Goal: Task Accomplishment & Management: Use online tool/utility

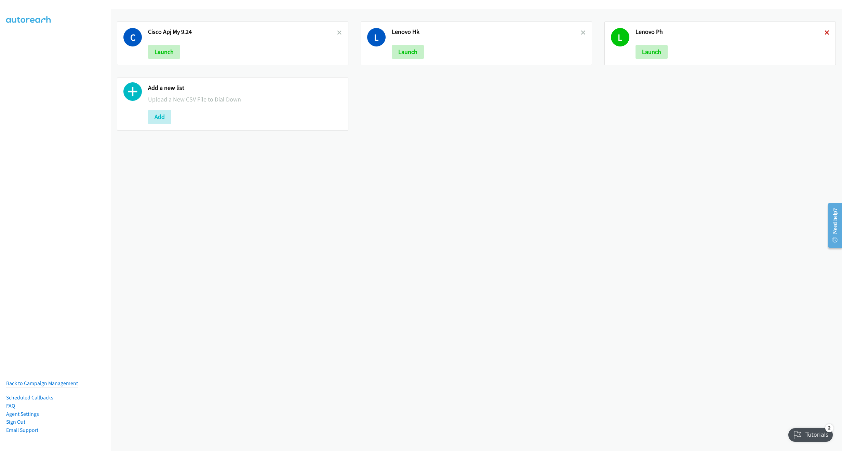
click at [825, 31] on icon at bounding box center [827, 33] width 5 height 5
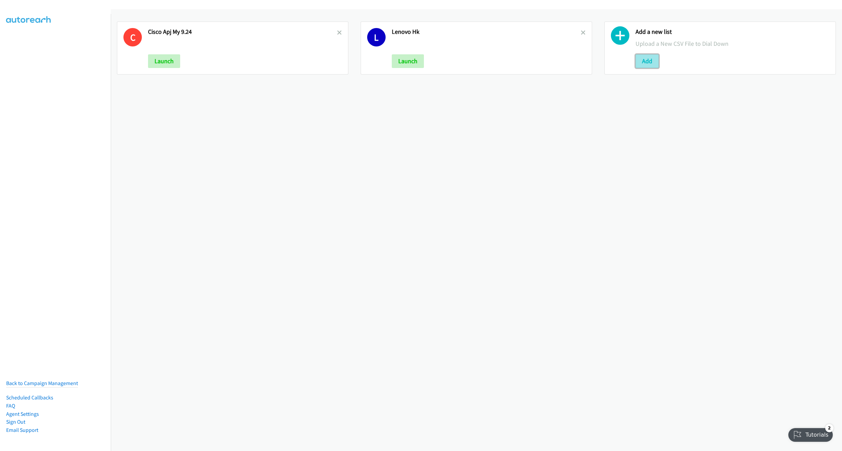
click at [647, 62] on button "Add" at bounding box center [647, 61] width 23 height 14
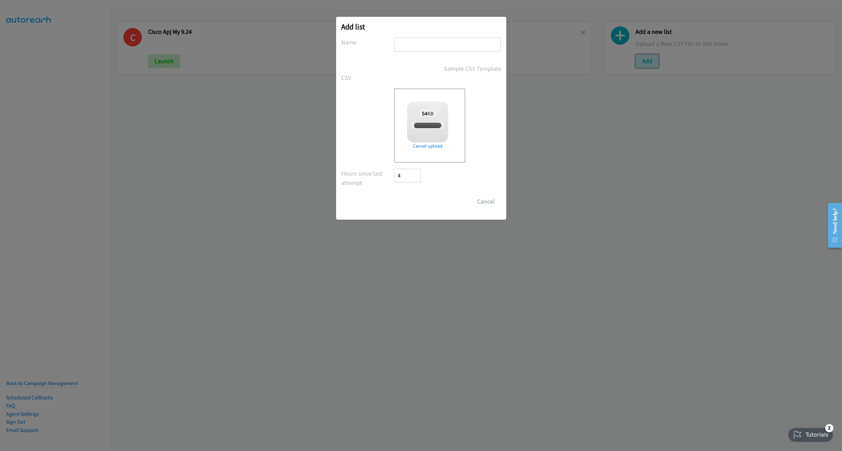
checkbox input "true"
click at [425, 46] on input "text" at bounding box center [447, 45] width 107 height 14
type input "Zoom digital CX Asean 9.30"
click at [414, 206] on input "Save List" at bounding box center [413, 202] width 36 height 14
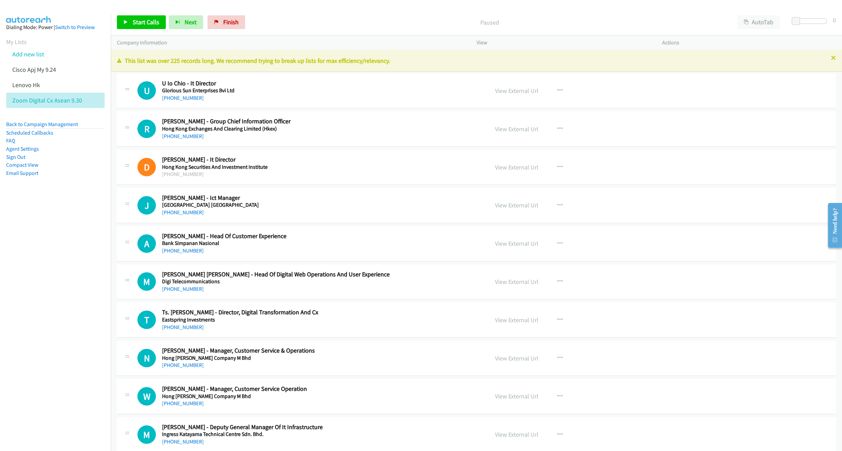
click at [831, 57] on icon at bounding box center [833, 58] width 5 height 5
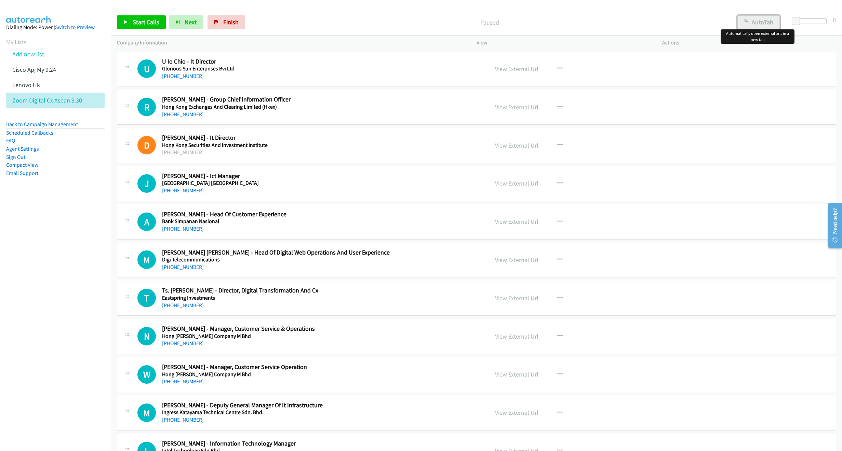
click at [768, 22] on button "AutoTab" at bounding box center [759, 22] width 42 height 14
click at [511, 69] on link "View External Url" at bounding box center [516, 69] width 43 height 8
click at [144, 24] on span "Start Calls" at bounding box center [146, 22] width 27 height 8
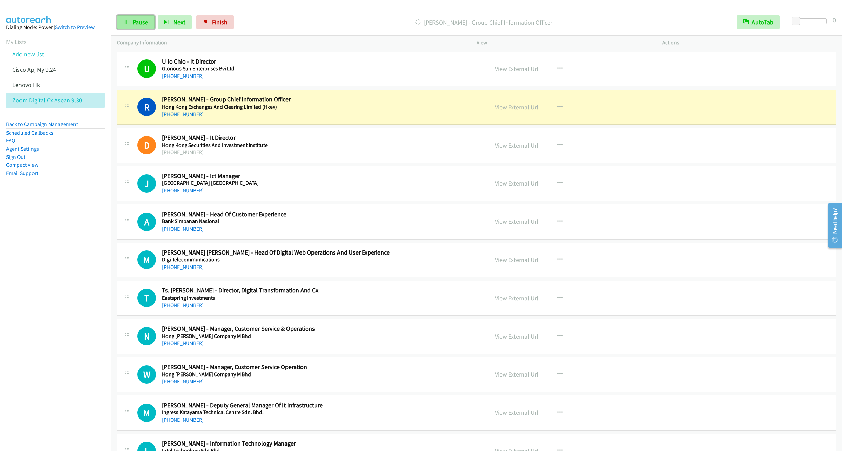
click at [131, 24] on link "Pause" at bounding box center [136, 22] width 38 height 14
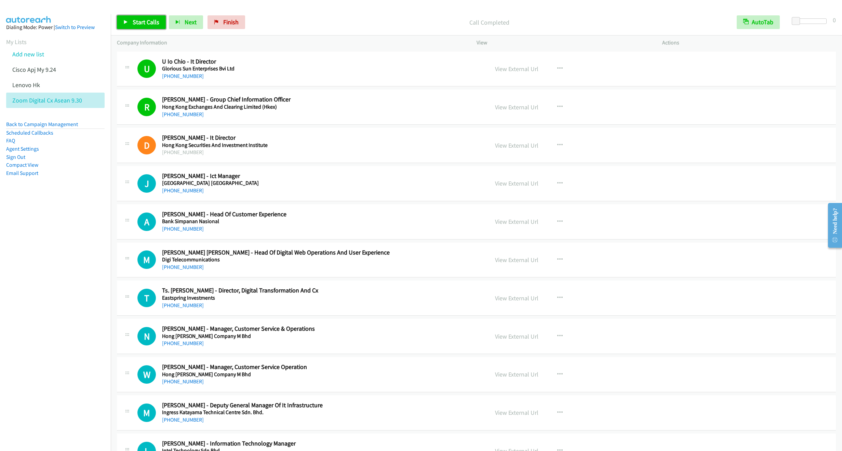
click at [149, 23] on span "Start Calls" at bounding box center [146, 22] width 27 height 8
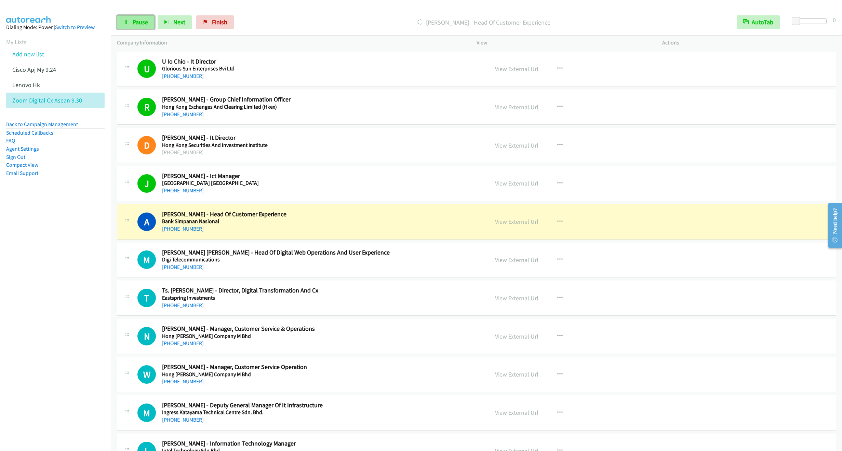
click at [135, 25] on span "Pause" at bounding box center [140, 22] width 15 height 8
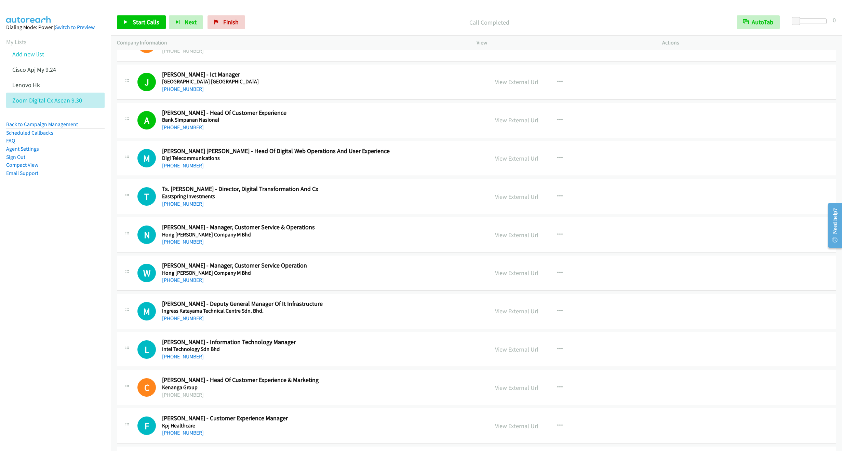
scroll to position [103, 0]
click at [133, 27] on link "Start Calls" at bounding box center [141, 22] width 49 height 14
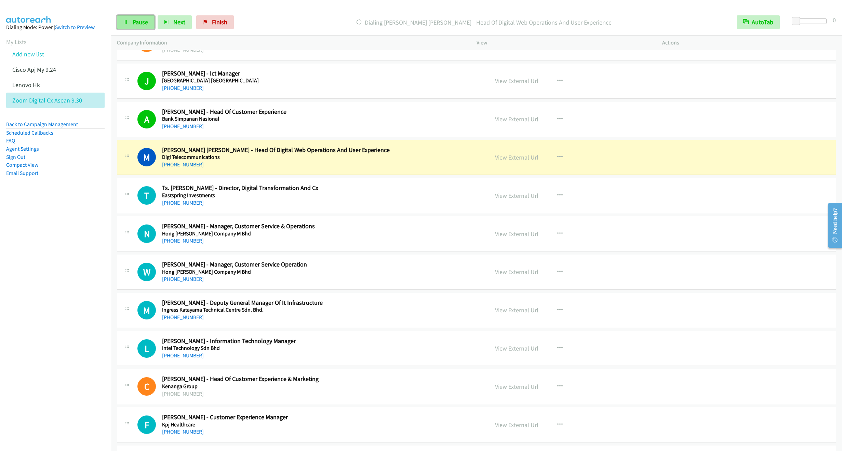
click at [136, 21] on span "Pause" at bounding box center [140, 22] width 15 height 8
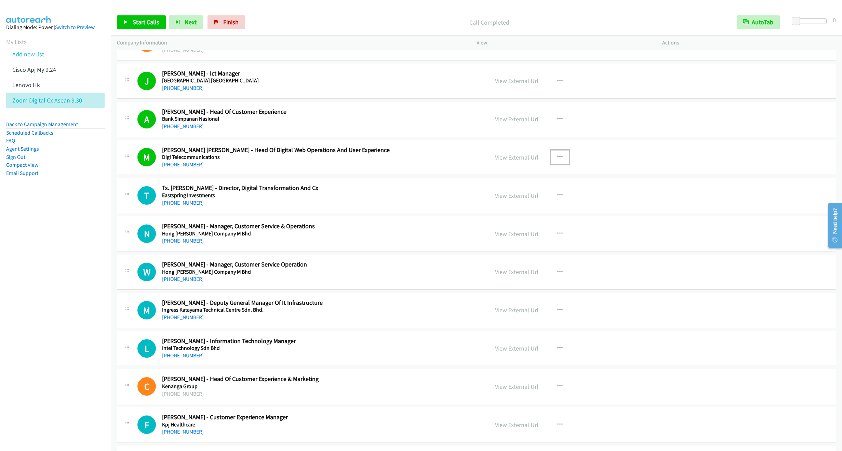
click at [560, 158] on button "button" at bounding box center [560, 157] width 18 height 14
click at [511, 219] on link "Remove from list" at bounding box center [523, 216] width 91 height 14
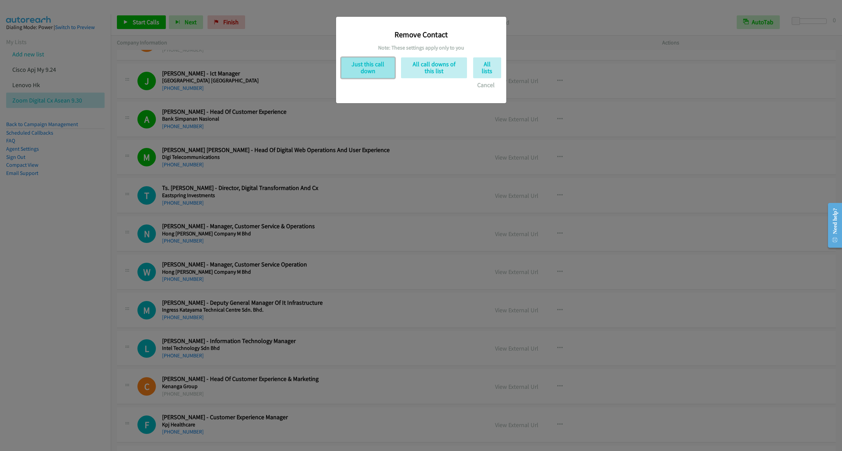
click at [359, 73] on button "Just this call down" at bounding box center [368, 67] width 54 height 21
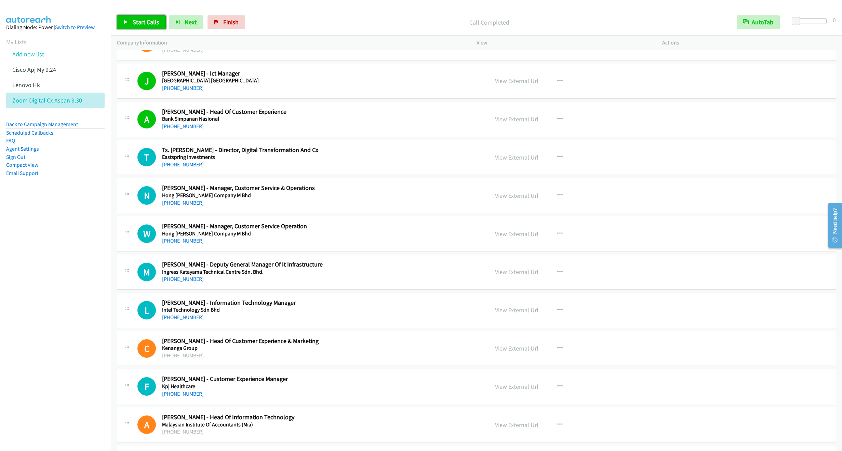
click at [140, 25] on span "Start Calls" at bounding box center [146, 22] width 27 height 8
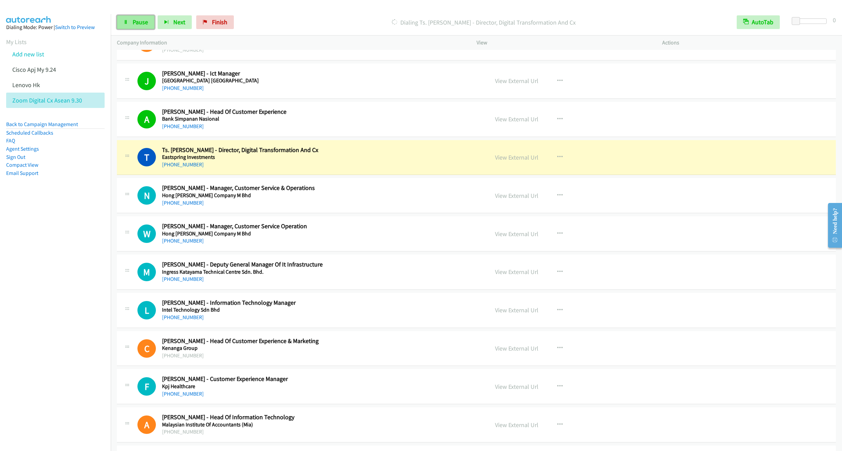
click at [138, 26] on link "Pause" at bounding box center [136, 22] width 38 height 14
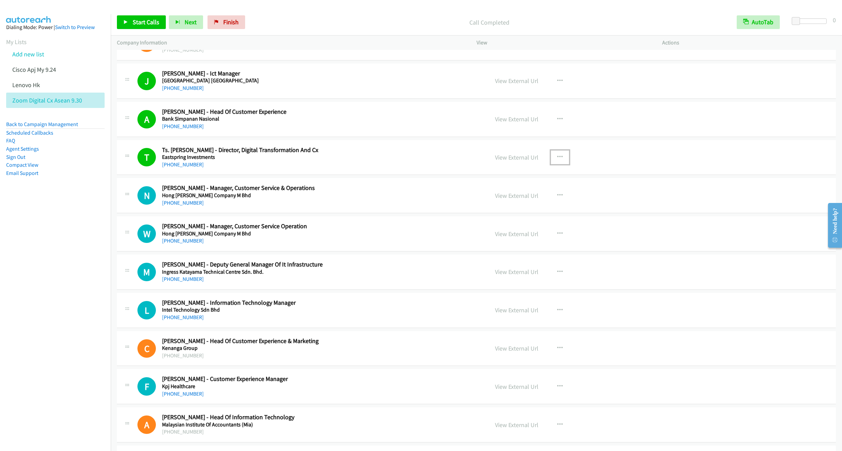
click at [557, 157] on icon "button" at bounding box center [559, 157] width 5 height 5
click at [502, 219] on link "Remove from list" at bounding box center [523, 216] width 91 height 14
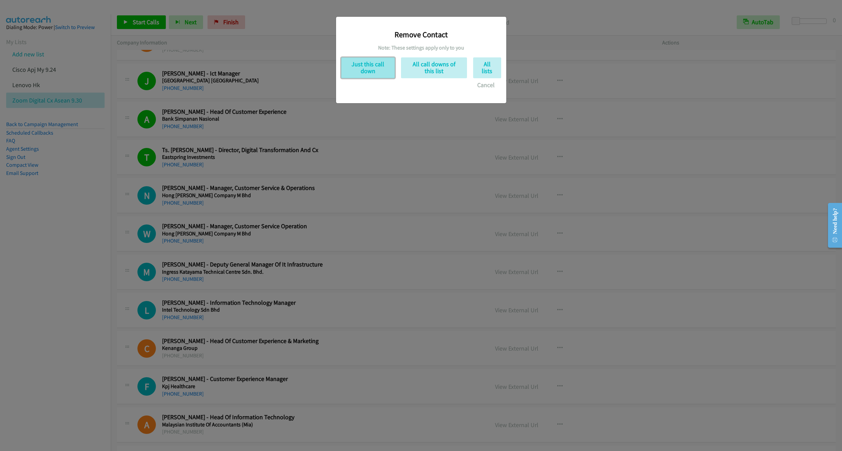
click at [365, 71] on button "Just this call down" at bounding box center [368, 67] width 54 height 21
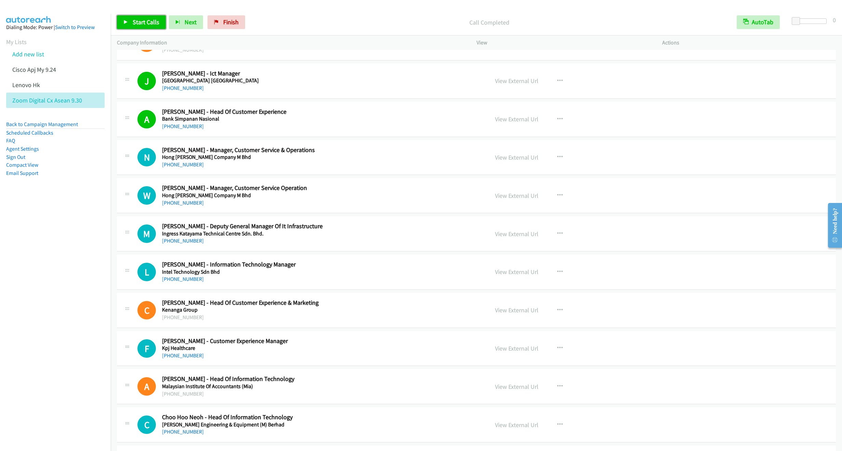
drag, startPoint x: 139, startPoint y: 16, endPoint x: 154, endPoint y: 18, distance: 15.3
click at [139, 16] on link "Start Calls" at bounding box center [141, 22] width 49 height 14
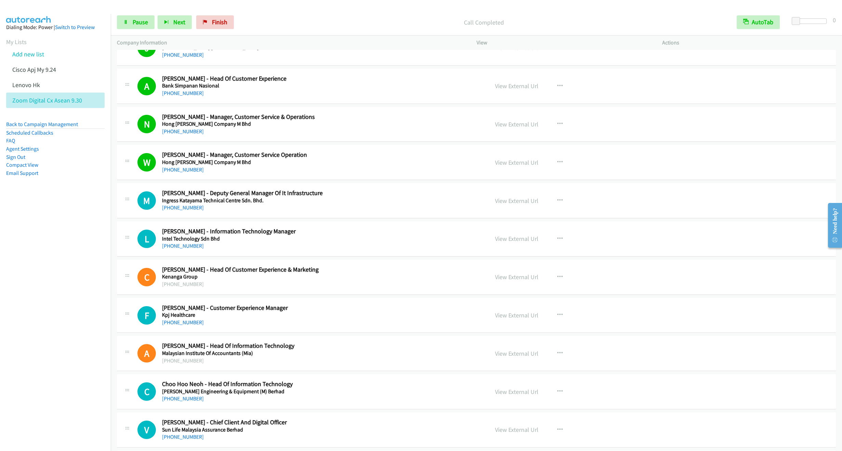
scroll to position [154, 0]
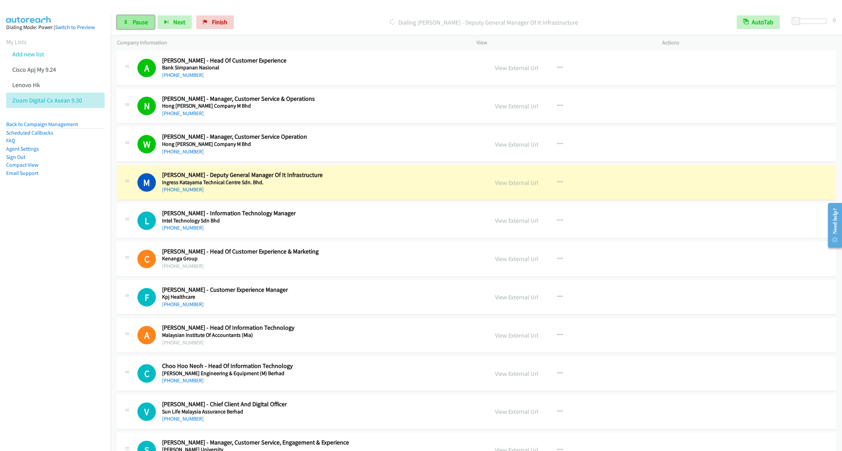
click at [132, 17] on link "Pause" at bounding box center [136, 22] width 38 height 14
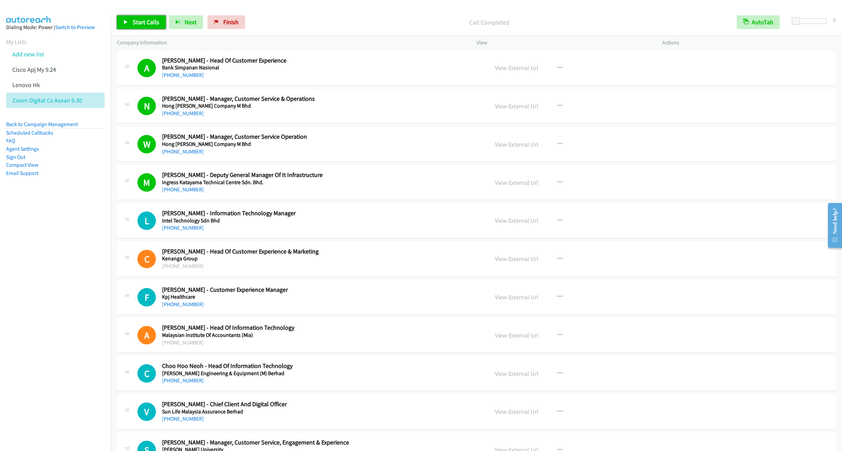
drag, startPoint x: 142, startPoint y: 22, endPoint x: 138, endPoint y: 24, distance: 4.3
click at [142, 22] on span "Start Calls" at bounding box center [146, 22] width 27 height 8
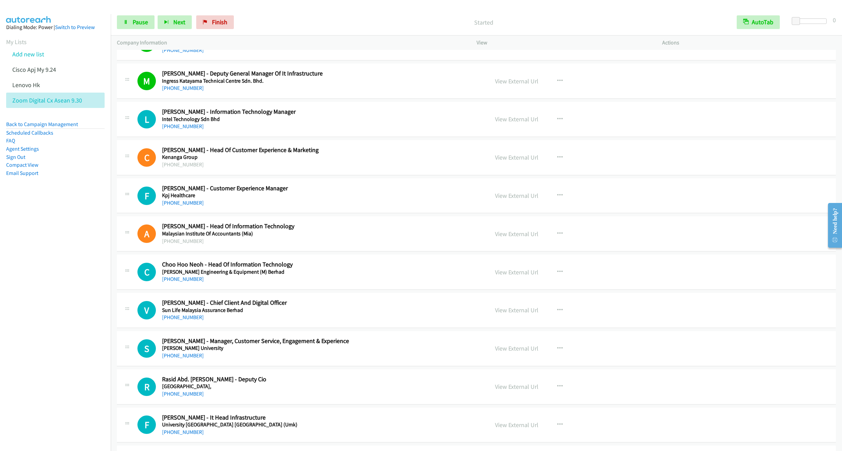
scroll to position [257, 0]
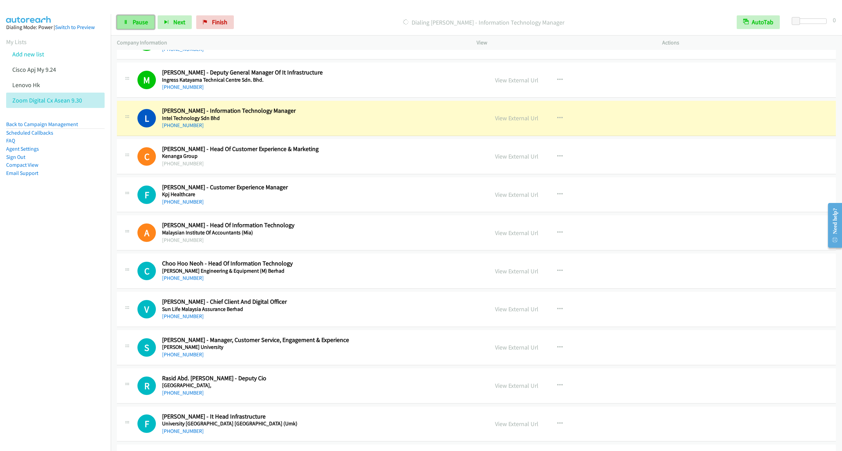
click at [133, 20] on span "Pause" at bounding box center [140, 22] width 15 height 8
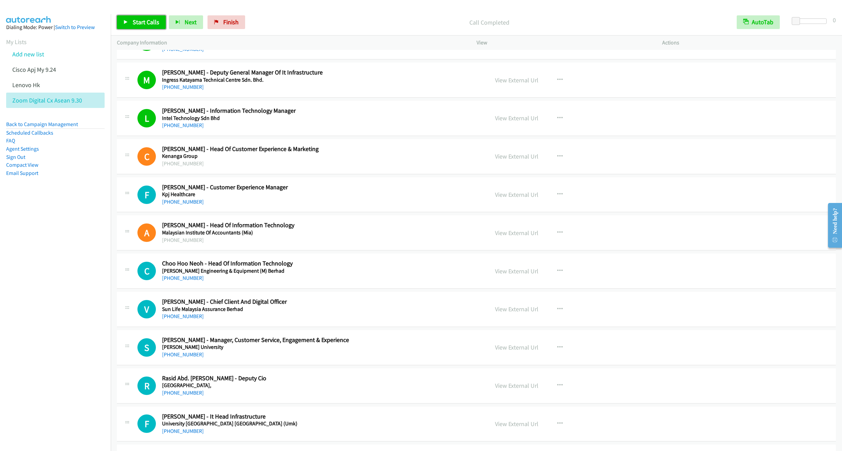
click at [129, 21] on link "Start Calls" at bounding box center [141, 22] width 49 height 14
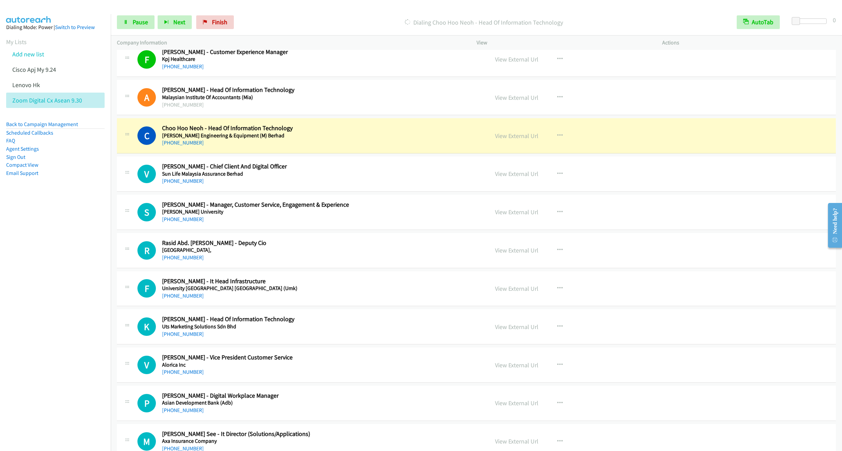
scroll to position [410, 0]
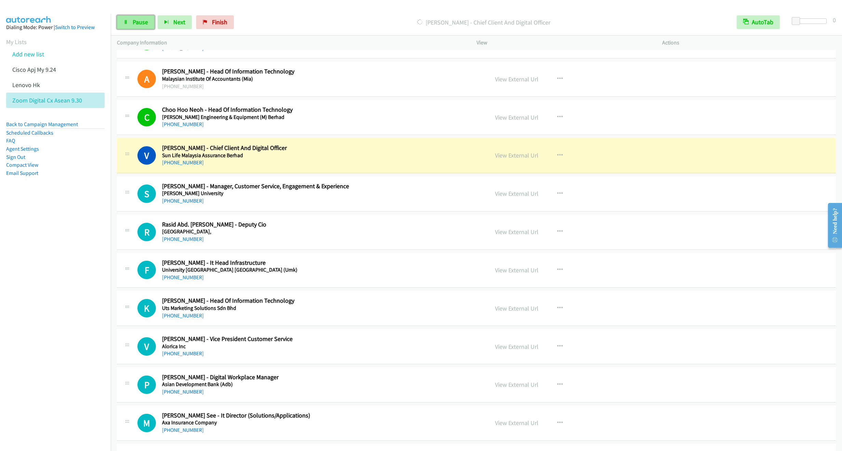
click at [135, 22] on span "Pause" at bounding box center [140, 22] width 15 height 8
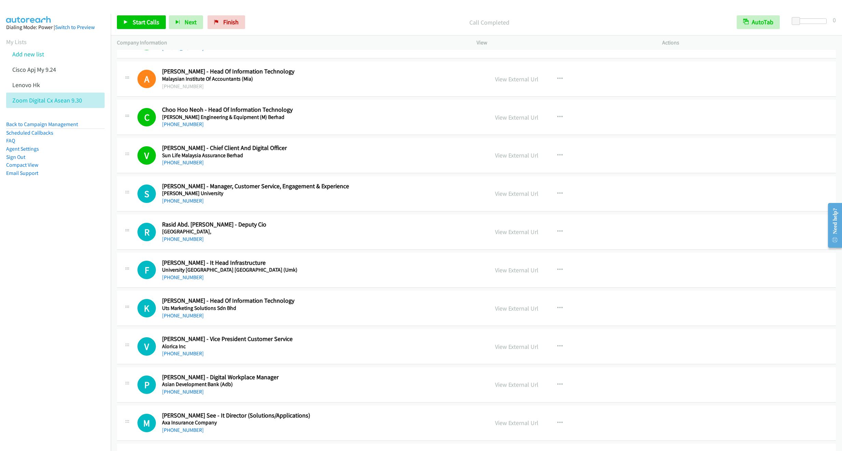
scroll to position [462, 0]
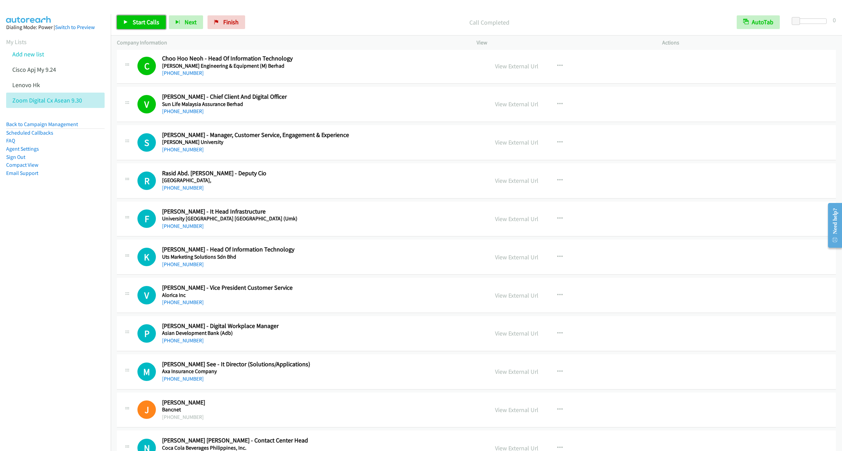
click at [140, 15] on link "Start Calls" at bounding box center [141, 22] width 49 height 14
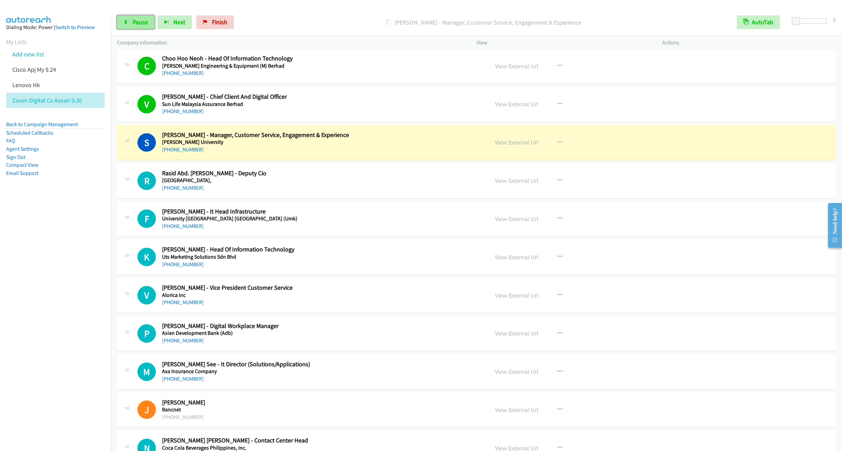
click at [127, 24] on icon at bounding box center [125, 22] width 5 height 5
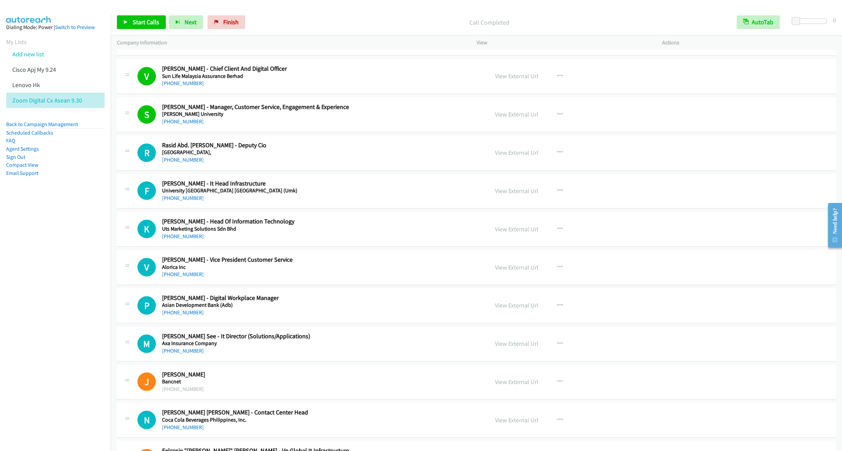
scroll to position [513, 0]
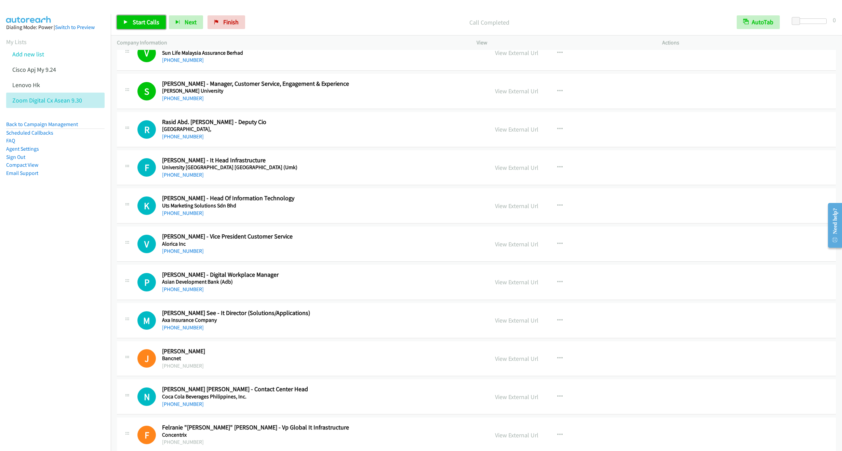
click at [140, 22] on span "Start Calls" at bounding box center [146, 22] width 27 height 8
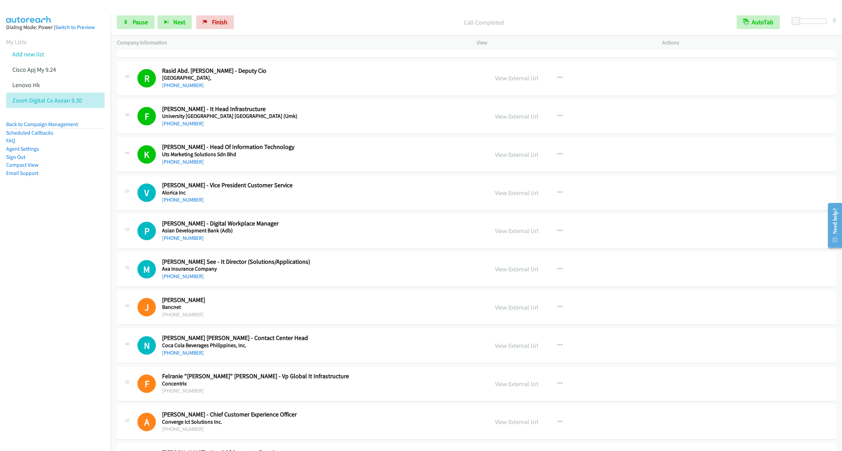
scroll to position [616, 0]
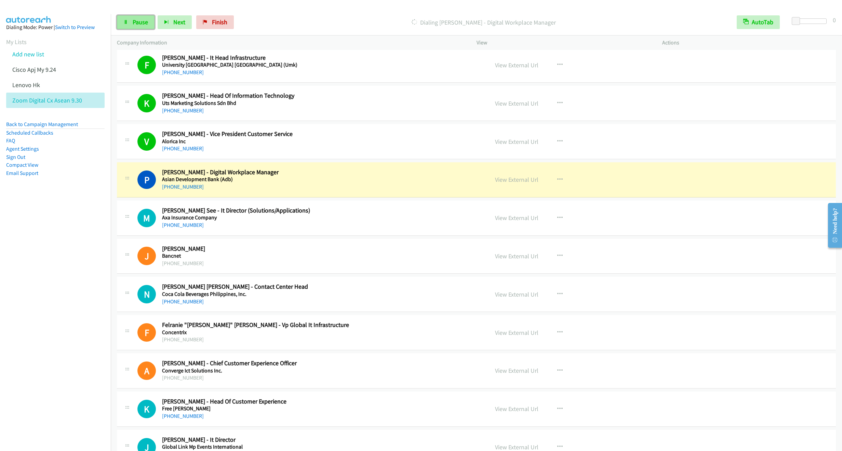
drag, startPoint x: 140, startPoint y: 21, endPoint x: 143, endPoint y: 25, distance: 5.1
click at [140, 21] on span "Pause" at bounding box center [140, 22] width 15 height 8
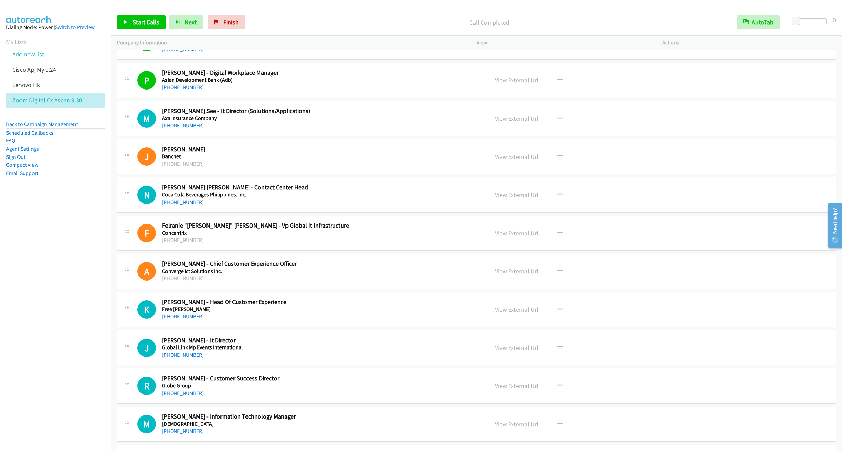
scroll to position [718, 0]
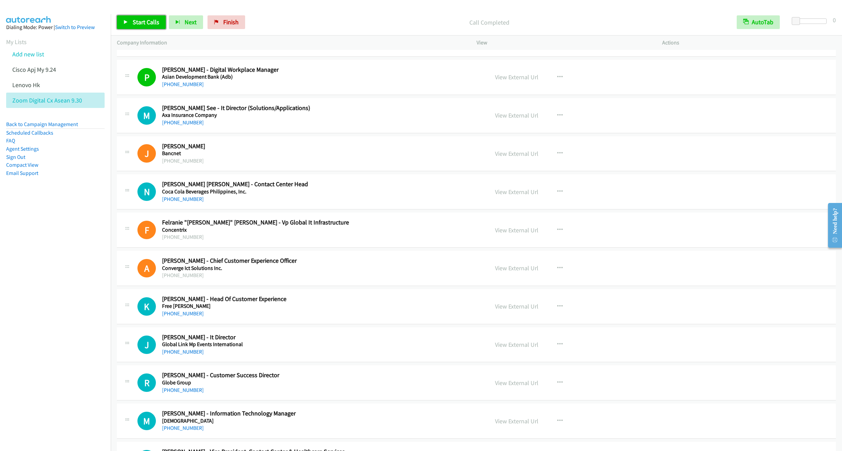
click at [126, 26] on link "Start Calls" at bounding box center [141, 22] width 49 height 14
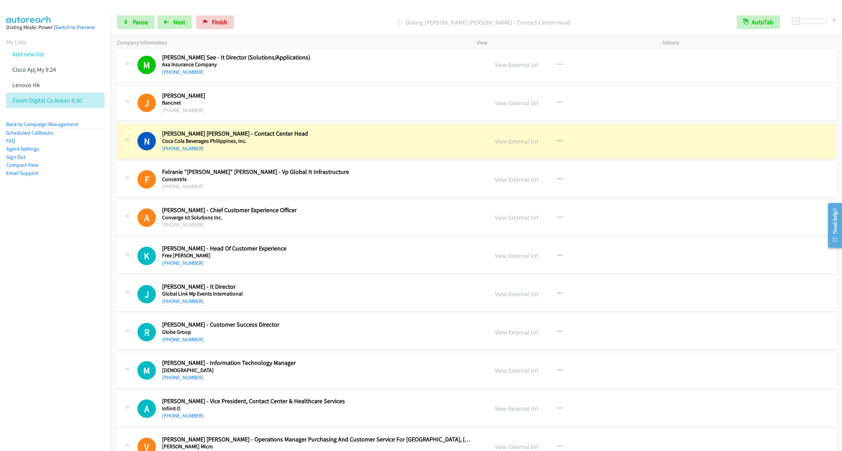
scroll to position [770, 0]
click at [138, 27] on link "Pause" at bounding box center [136, 22] width 38 height 14
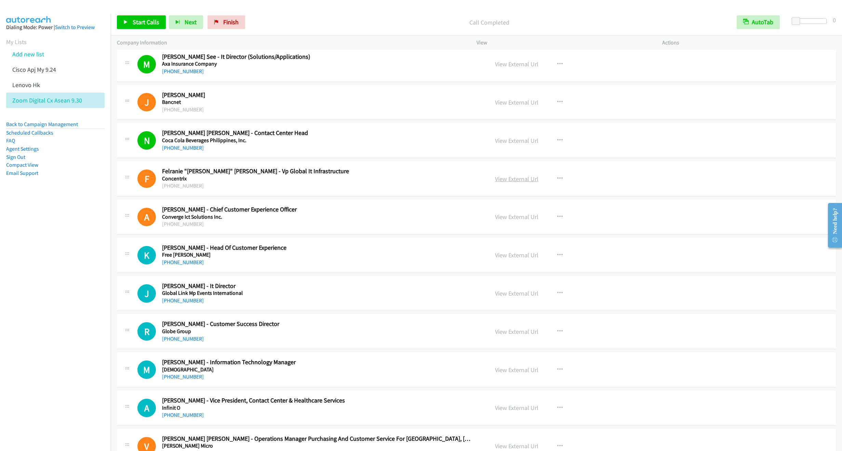
click at [495, 183] on link "View External Url" at bounding box center [516, 179] width 43 height 8
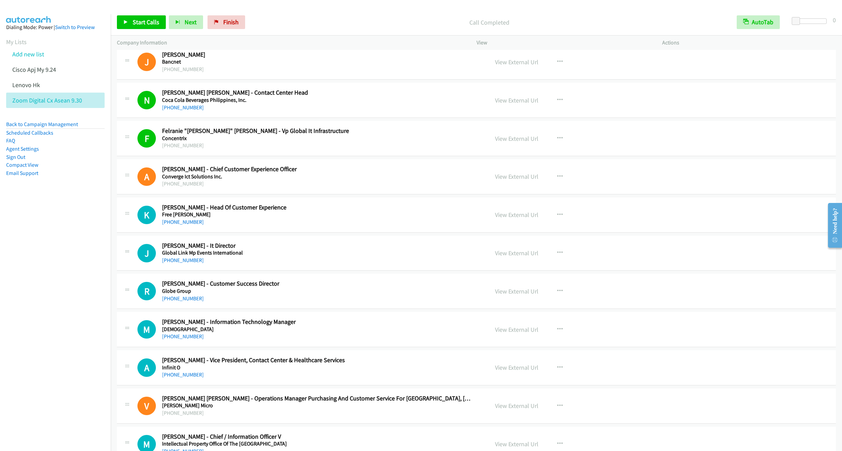
scroll to position [821, 0]
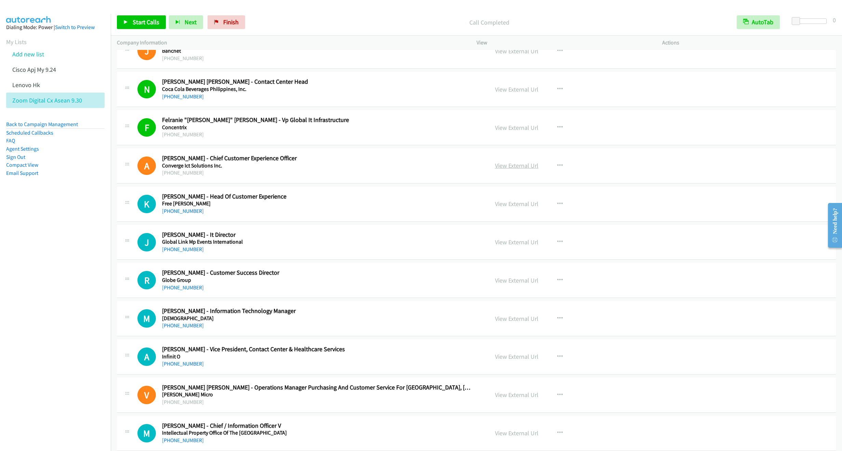
click at [514, 170] on link "View External Url" at bounding box center [516, 166] width 43 height 8
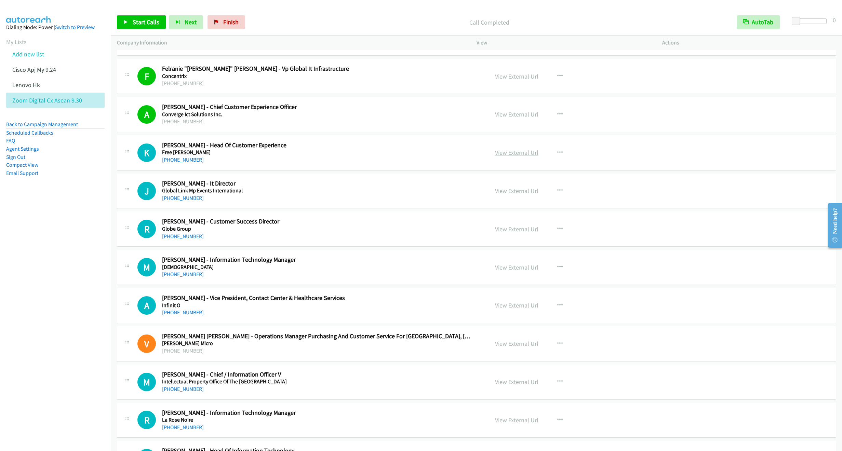
click at [503, 157] on link "View External Url" at bounding box center [516, 153] width 43 height 8
click at [139, 23] on span "Start Calls" at bounding box center [146, 22] width 27 height 8
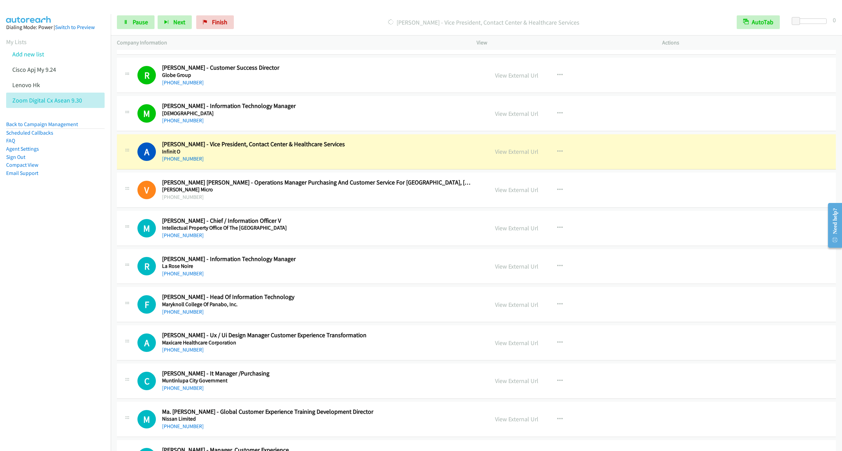
scroll to position [1077, 0]
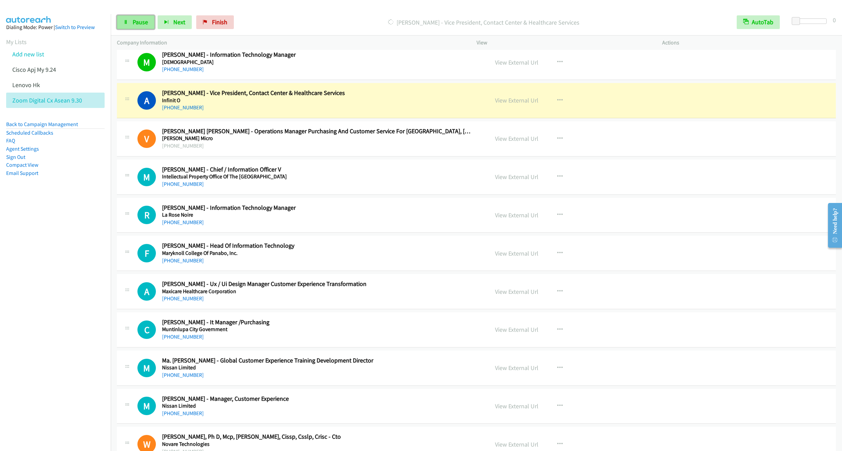
click at [134, 24] on span "Pause" at bounding box center [140, 22] width 15 height 8
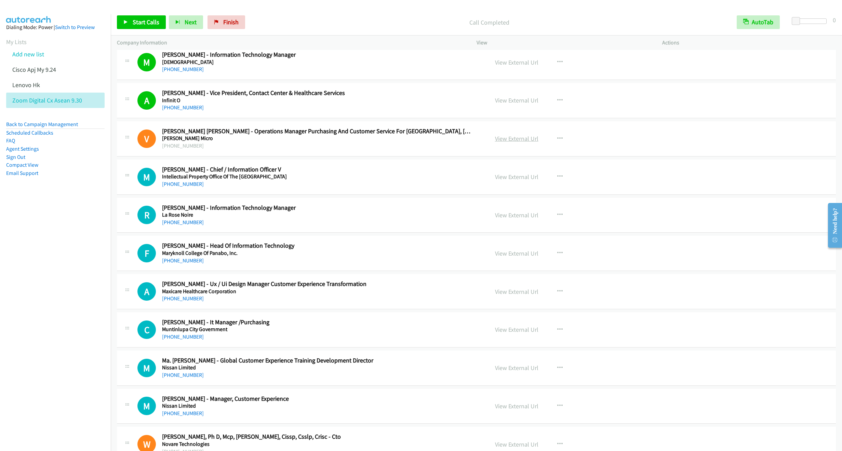
click at [512, 140] on link "View External Url" at bounding box center [516, 139] width 43 height 8
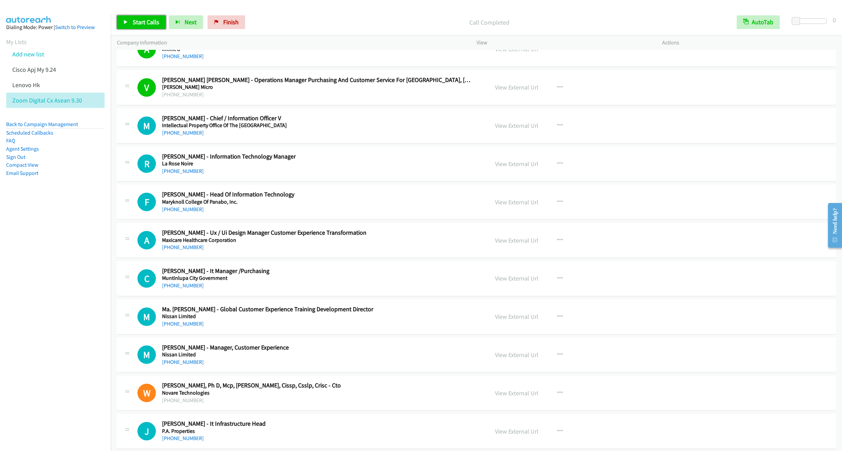
click at [133, 24] on span "Start Calls" at bounding box center [146, 22] width 27 height 8
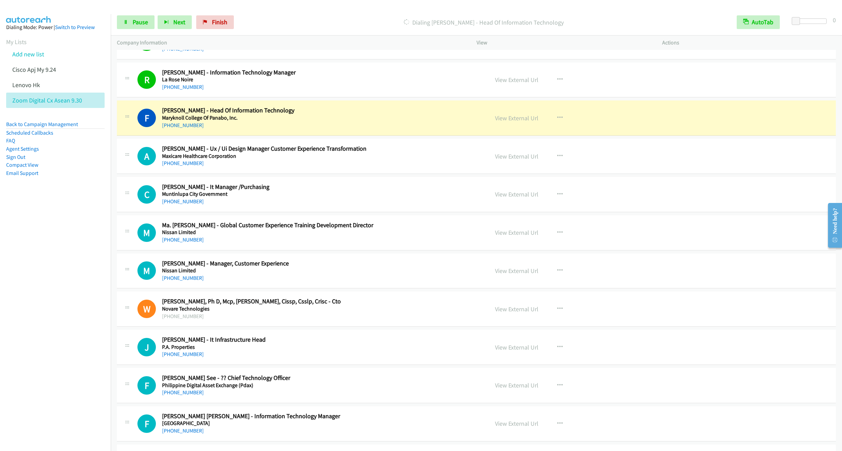
scroll to position [1231, 0]
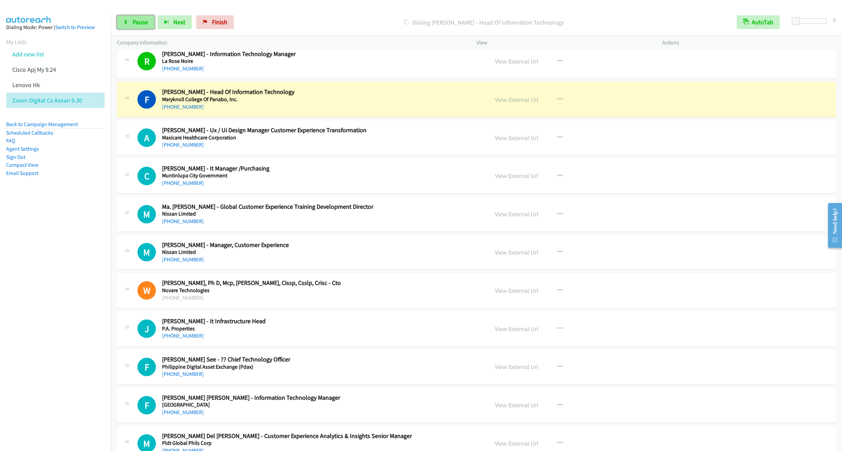
click at [123, 24] on icon at bounding box center [125, 22] width 5 height 5
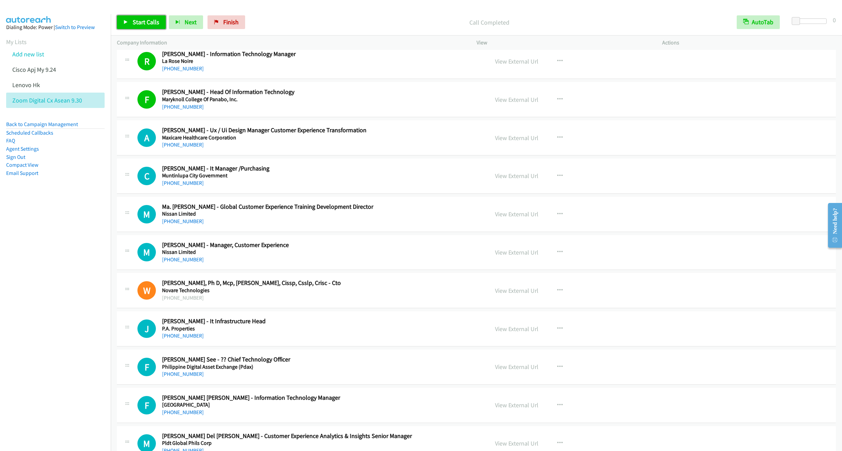
click at [136, 16] on link "Start Calls" at bounding box center [141, 22] width 49 height 14
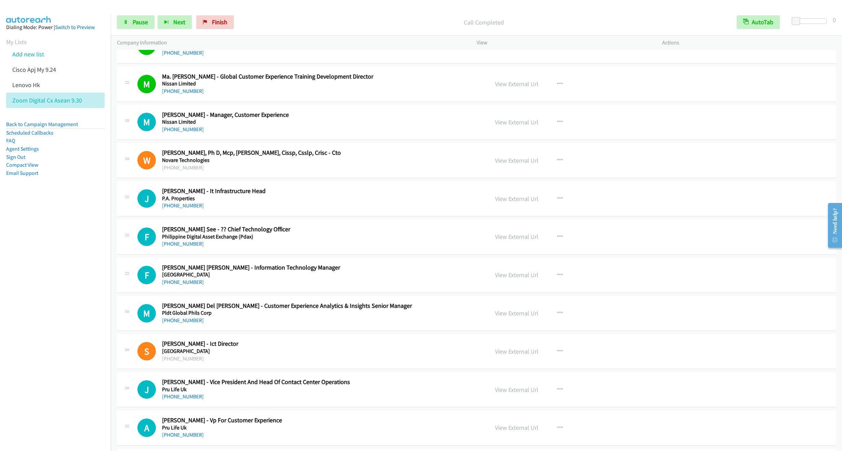
scroll to position [1385, 0]
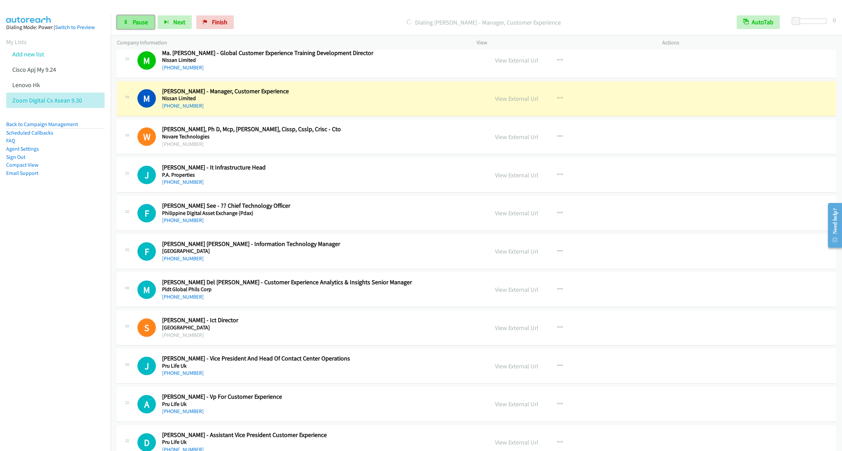
click at [135, 26] on link "Pause" at bounding box center [136, 22] width 38 height 14
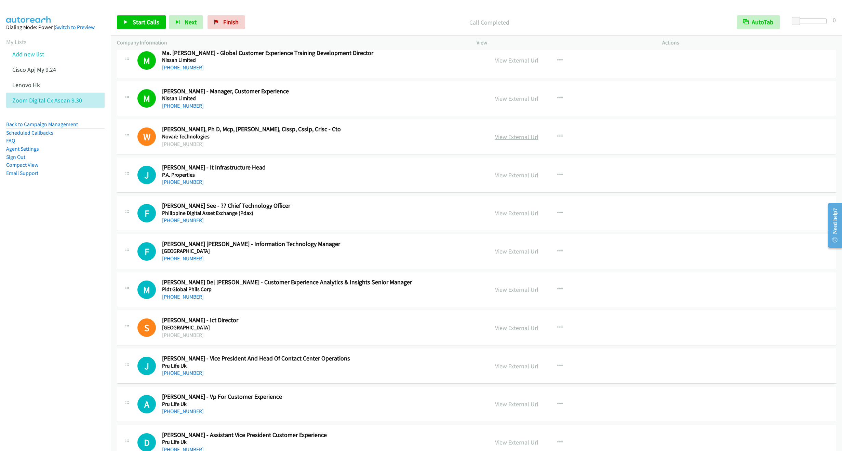
click at [512, 141] on link "View External Url" at bounding box center [516, 137] width 43 height 8
click at [517, 179] on link "View External Url" at bounding box center [516, 175] width 43 height 8
click at [135, 25] on span "Start Calls" at bounding box center [146, 22] width 27 height 8
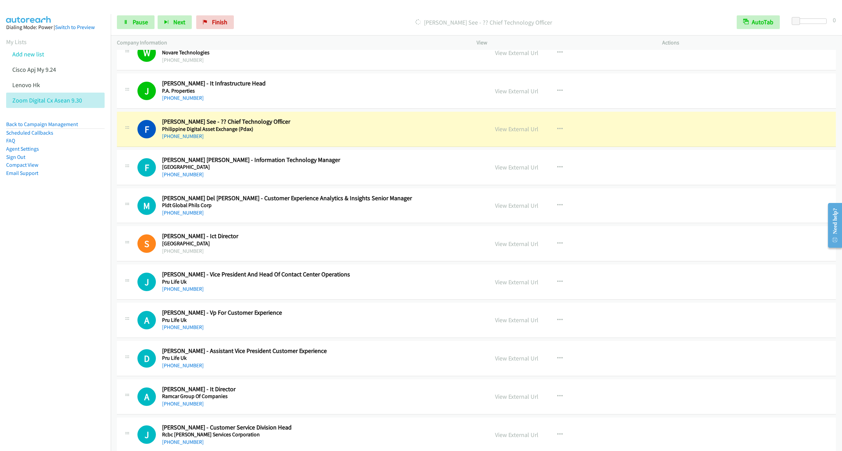
scroll to position [1488, 0]
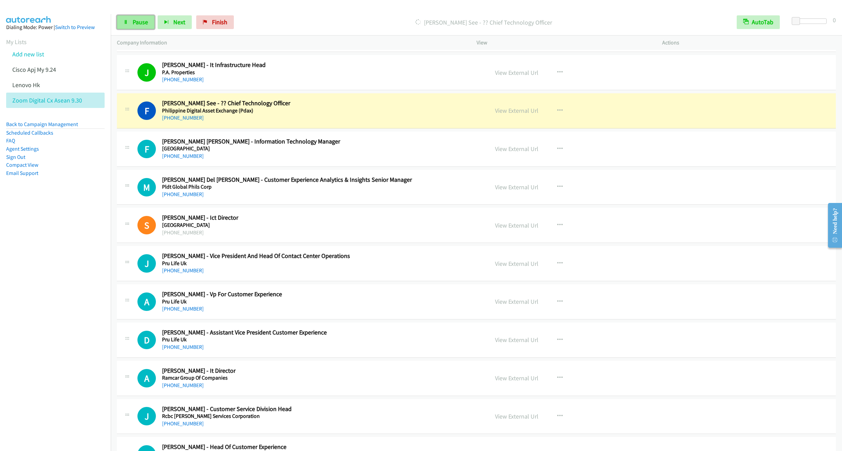
click at [138, 23] on span "Pause" at bounding box center [140, 22] width 15 height 8
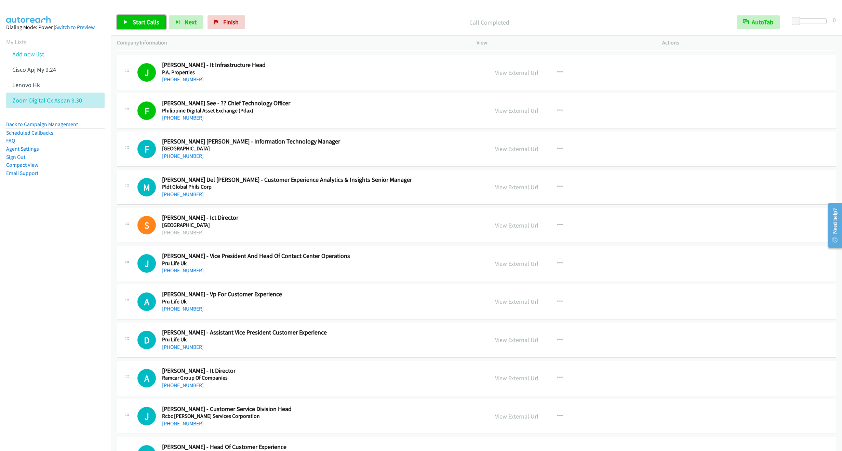
click at [140, 17] on link "Start Calls" at bounding box center [141, 22] width 49 height 14
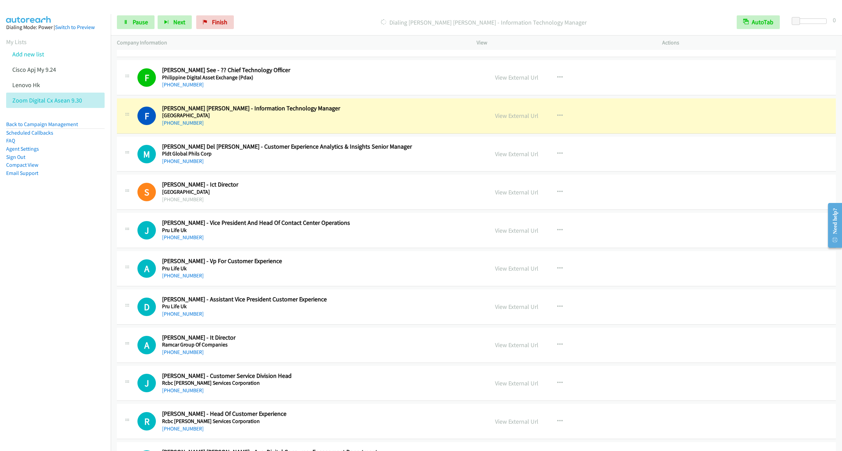
scroll to position [1539, 0]
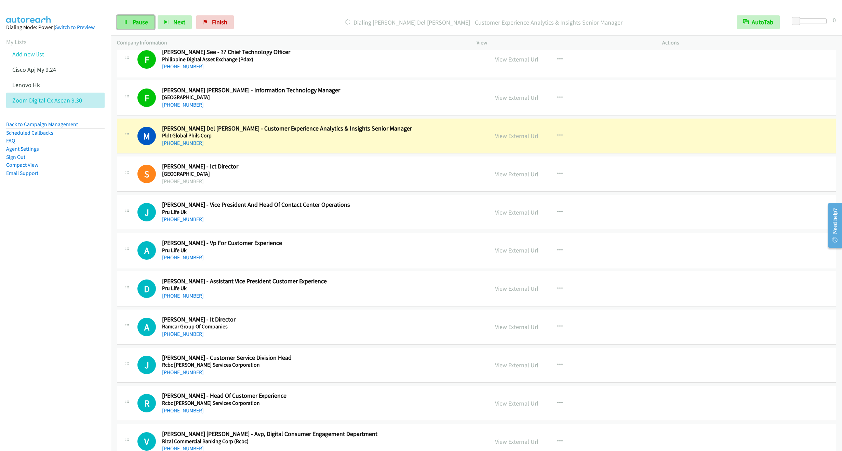
click at [137, 22] on span "Pause" at bounding box center [140, 22] width 15 height 8
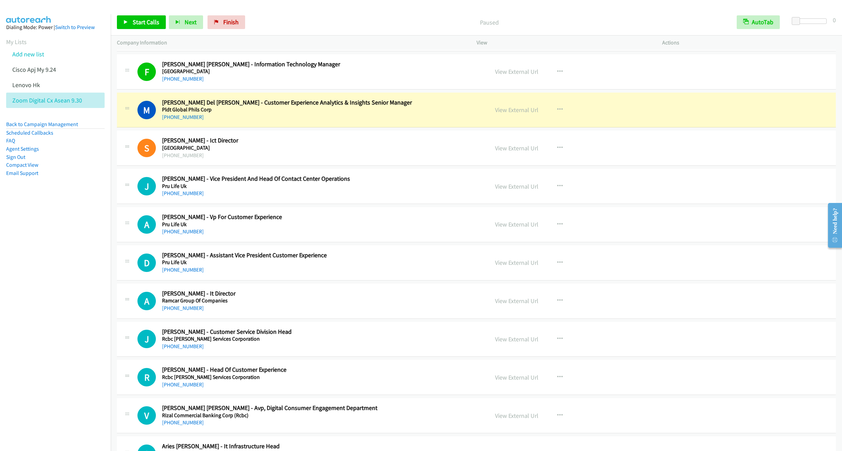
scroll to position [1590, 0]
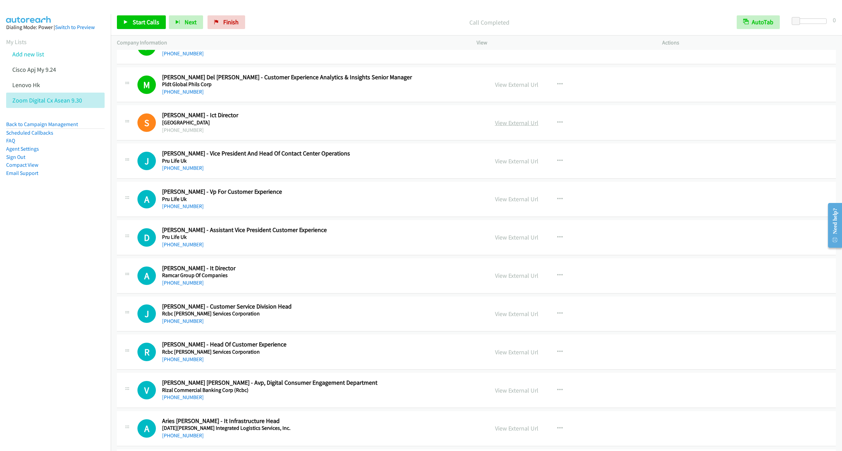
click at [499, 127] on link "View External Url" at bounding box center [516, 123] width 43 height 8
click at [142, 24] on span "Start Calls" at bounding box center [146, 22] width 27 height 8
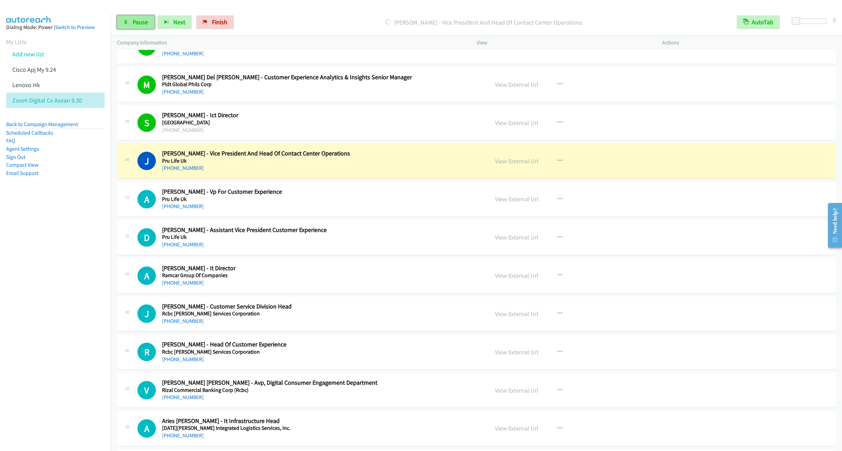
click at [134, 24] on span "Pause" at bounding box center [140, 22] width 15 height 8
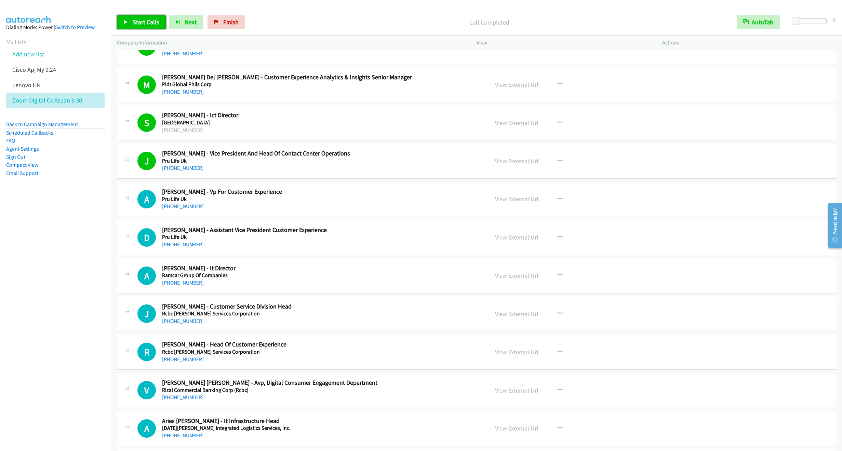
click at [140, 23] on span "Start Calls" at bounding box center [146, 22] width 27 height 8
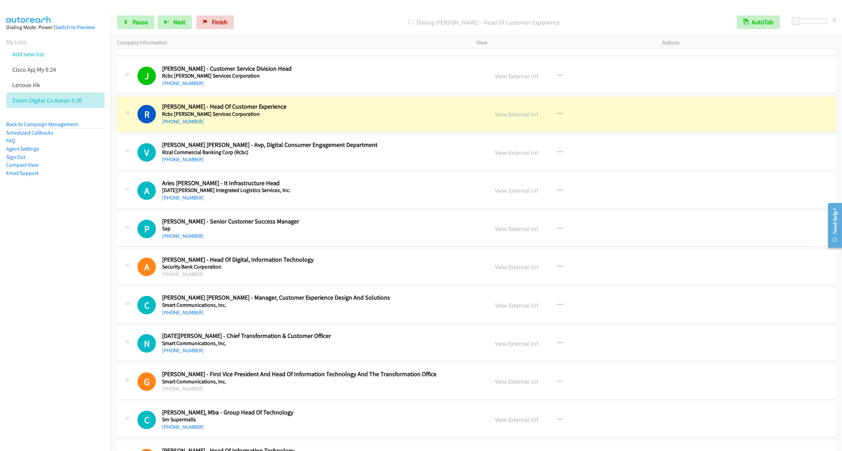
scroll to position [1847, 0]
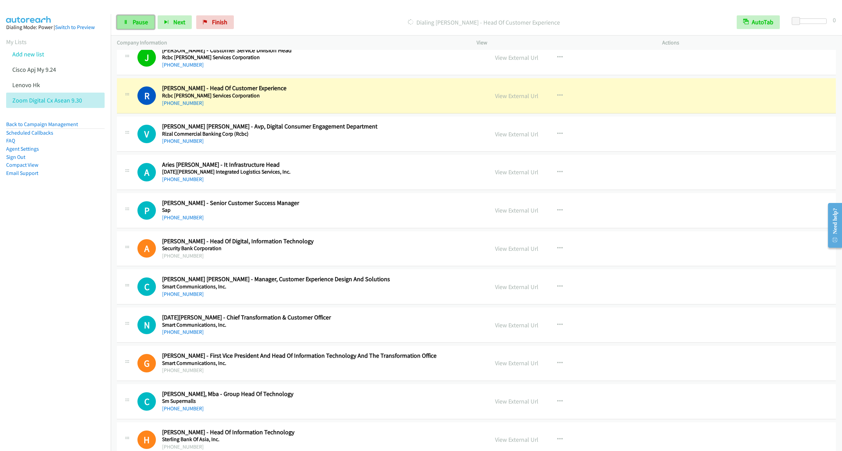
click at [123, 24] on icon at bounding box center [125, 22] width 5 height 5
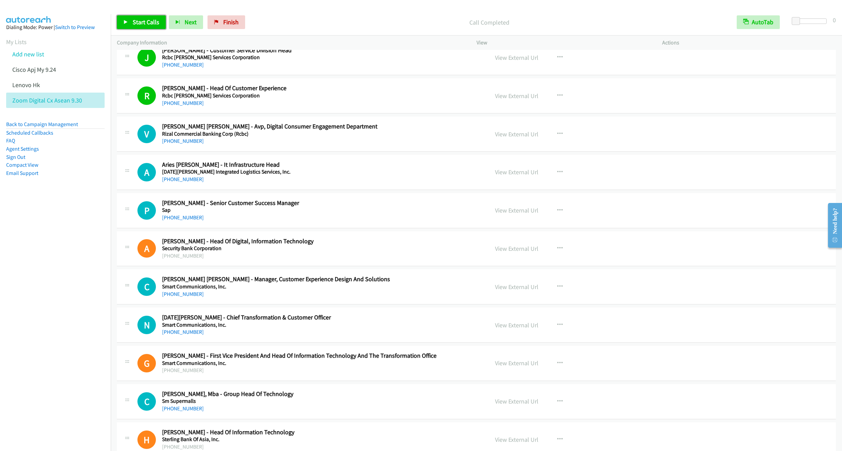
click at [143, 23] on span "Start Calls" at bounding box center [146, 22] width 27 height 8
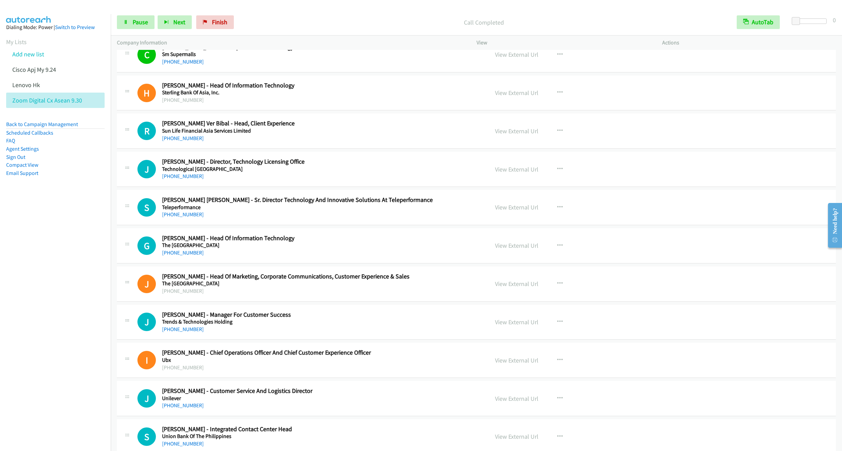
scroll to position [2206, 0]
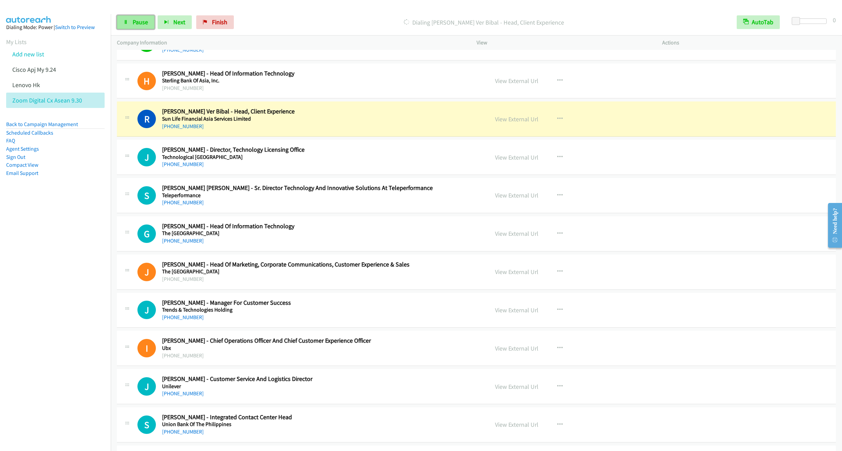
click at [138, 24] on span "Pause" at bounding box center [140, 22] width 15 height 8
click at [134, 17] on link "Start Calls" at bounding box center [141, 22] width 49 height 14
click at [127, 22] on icon at bounding box center [125, 22] width 5 height 5
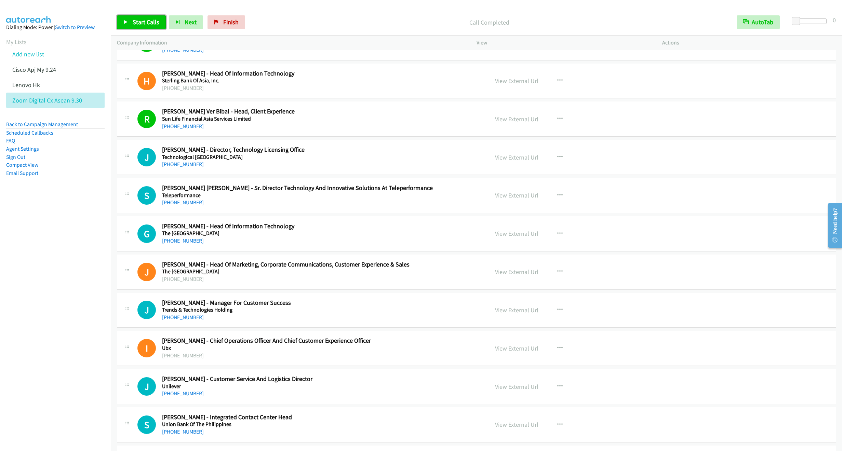
click at [141, 26] on link "Start Calls" at bounding box center [141, 22] width 49 height 14
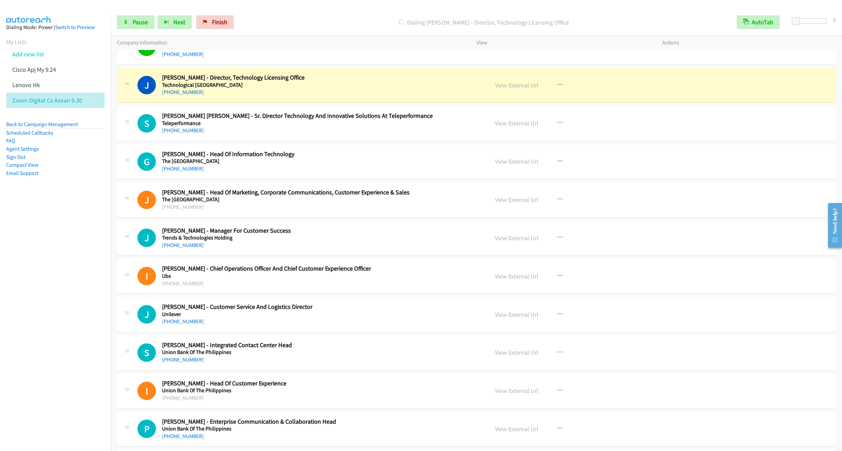
scroll to position [2309, 0]
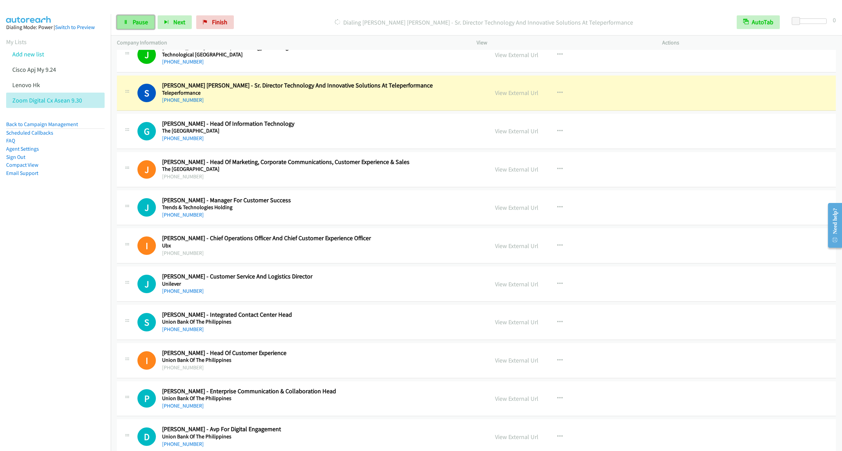
click at [129, 25] on link "Pause" at bounding box center [136, 22] width 38 height 14
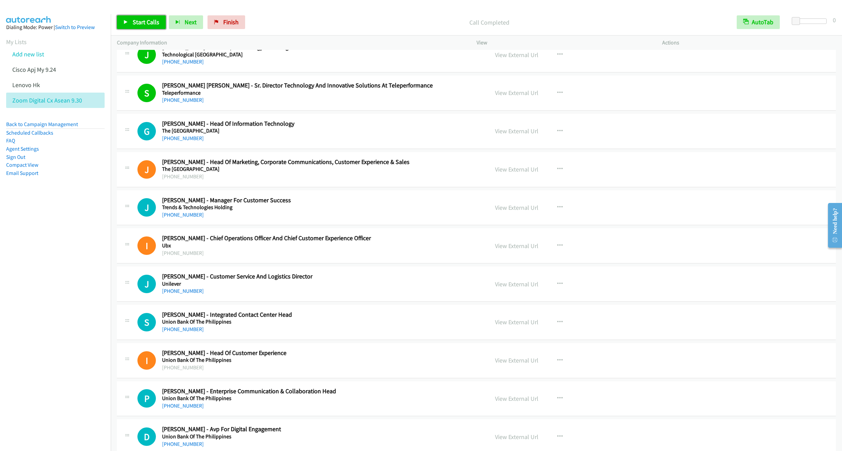
click at [135, 20] on span "Start Calls" at bounding box center [146, 22] width 27 height 8
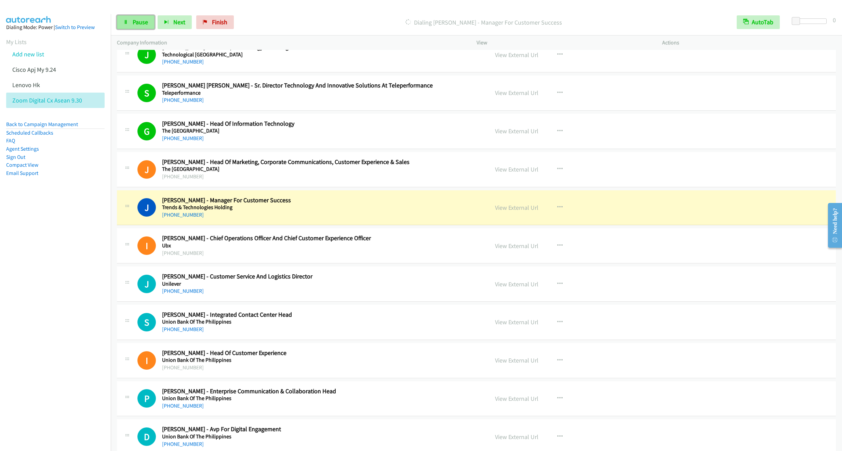
click at [132, 26] on link "Pause" at bounding box center [136, 22] width 38 height 14
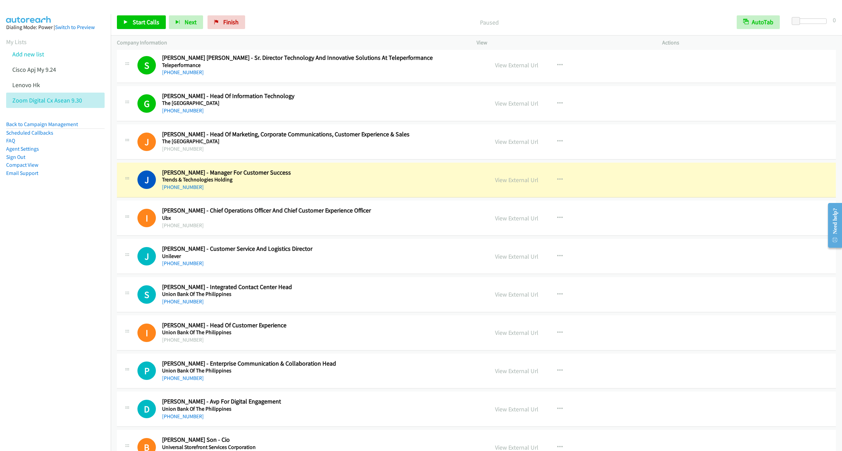
scroll to position [2360, 0]
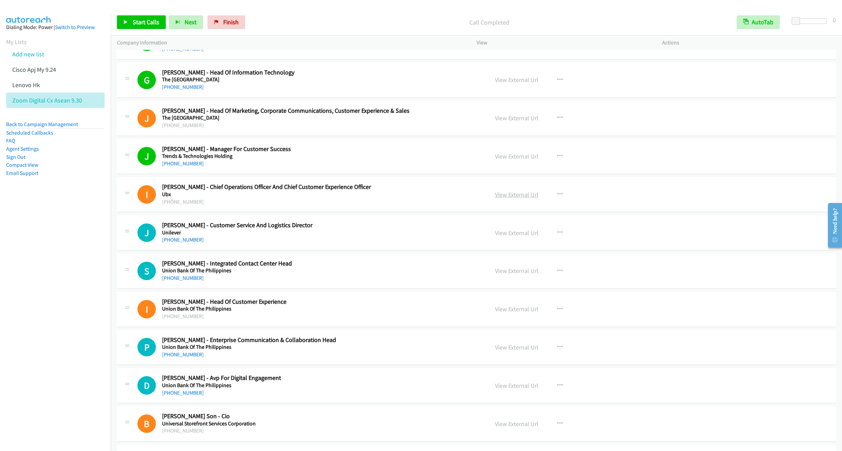
drag, startPoint x: 511, startPoint y: 206, endPoint x: 492, endPoint y: 207, distance: 19.2
click at [504, 199] on link "View External Url" at bounding box center [516, 195] width 43 height 8
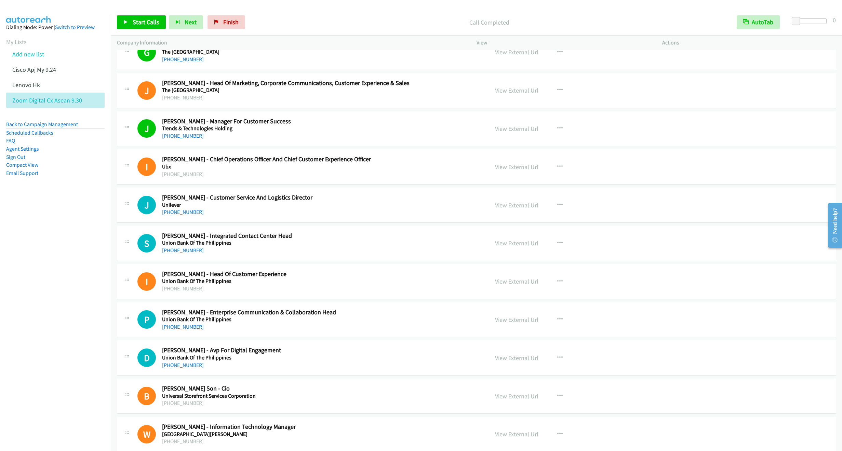
scroll to position [2411, 0]
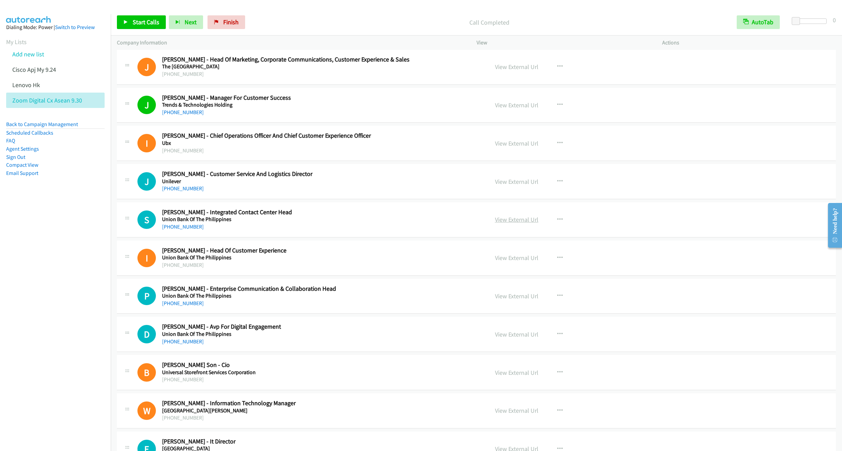
click at [513, 224] on link "View External Url" at bounding box center [516, 220] width 43 height 8
click at [508, 186] on link "View External Url" at bounding box center [516, 182] width 43 height 8
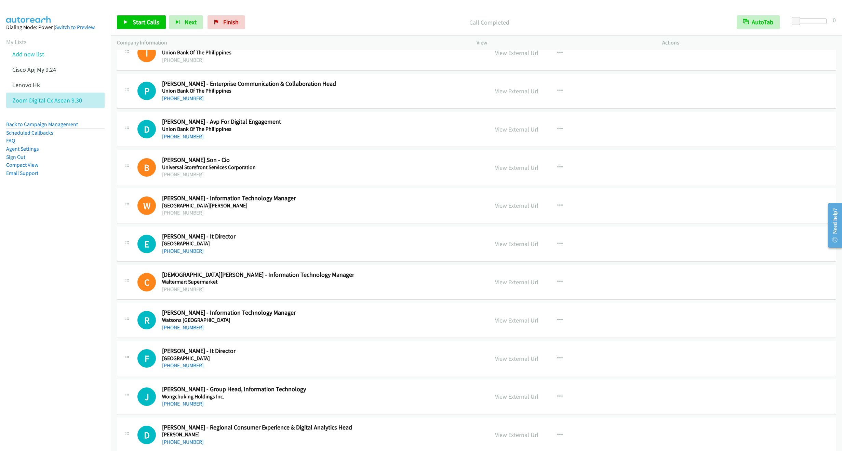
scroll to position [2668, 0]
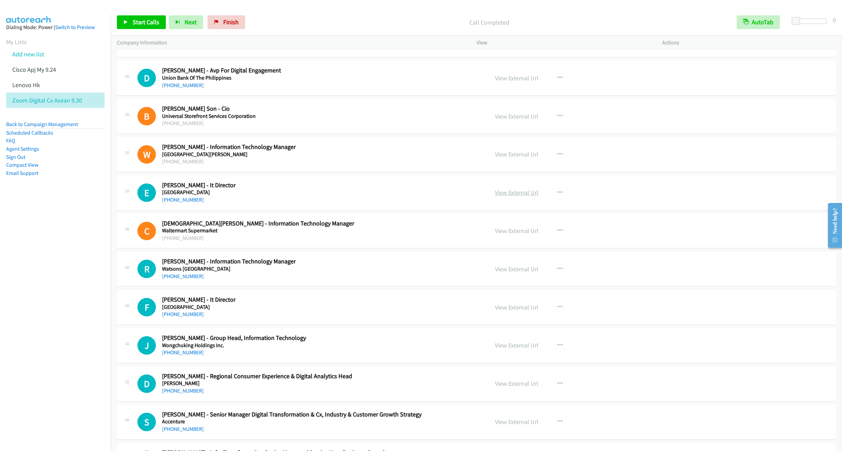
click at [521, 197] on link "View External Url" at bounding box center [516, 193] width 43 height 8
